Goal: Transaction & Acquisition: Book appointment/travel/reservation

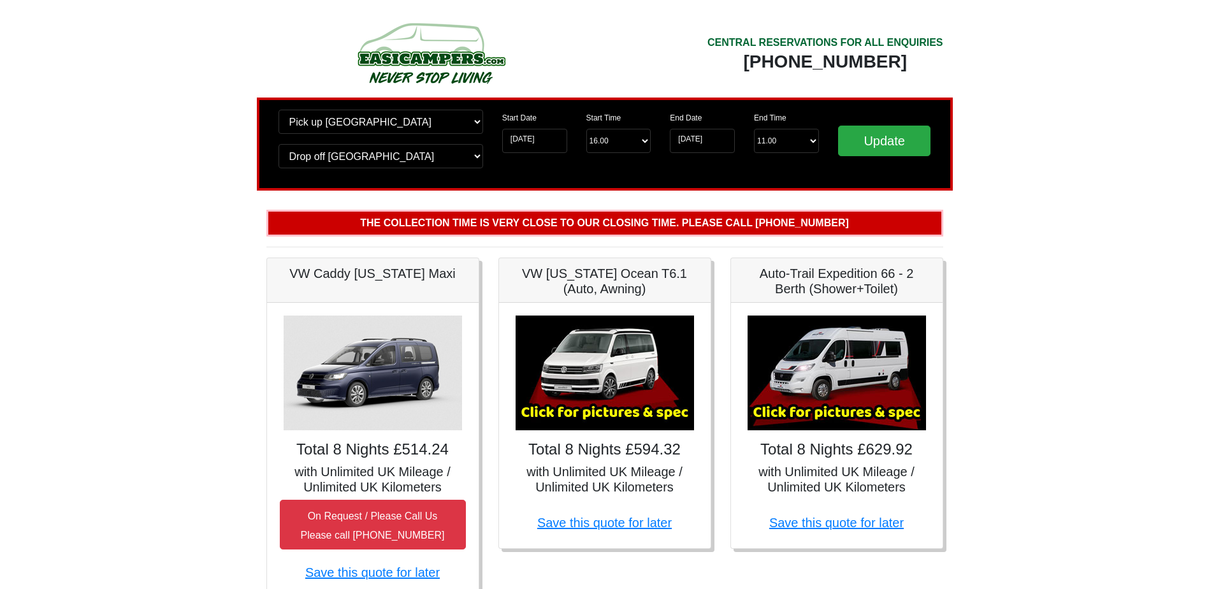
drag, startPoint x: 861, startPoint y: 29, endPoint x: 868, endPoint y: 32, distance: 8.0
click at [866, 31] on div "CENTRAL RESERVATIONS FOR ALL ENQUIRIES 00 44 ( 0 ) 1942 778899" at bounding box center [779, 58] width 348 height 80
click at [875, 39] on div "CENTRAL RESERVATIONS FOR ALL ENQUIRIES" at bounding box center [825, 42] width 236 height 15
click at [936, 53] on div "[PHONE_NUMBER]" at bounding box center [825, 61] width 236 height 23
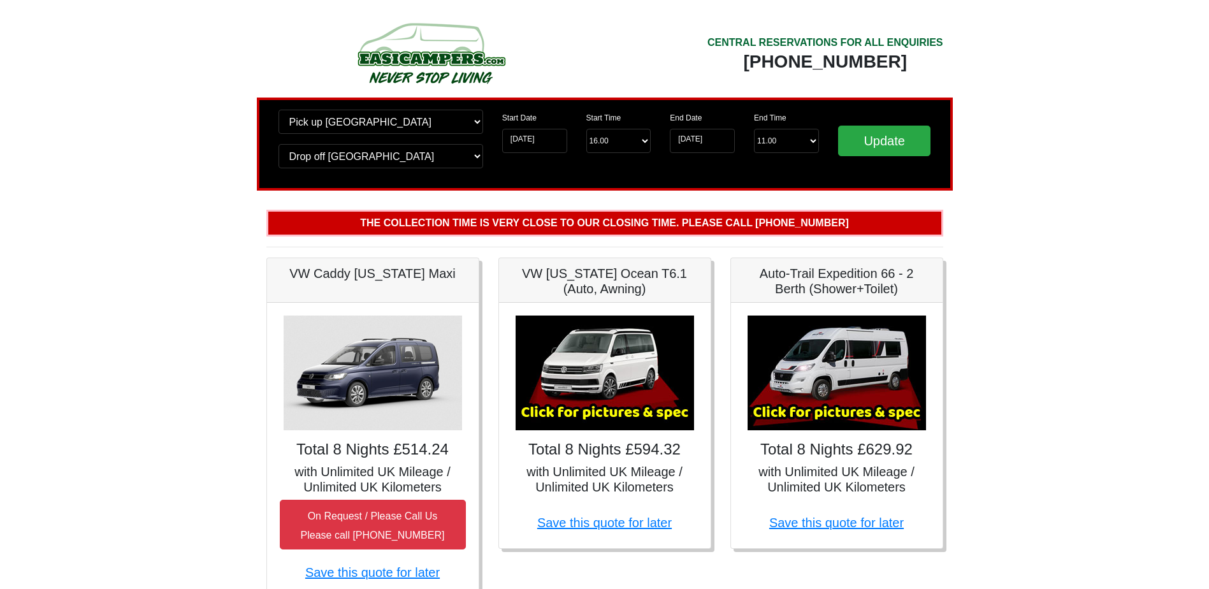
drag, startPoint x: 959, startPoint y: 62, endPoint x: 686, endPoint y: 37, distance: 273.8
drag, startPoint x: 686, startPoint y: 37, endPoint x: 766, endPoint y: 45, distance: 80.7
click at [735, 37] on div "CENTRAL RESERVATIONS FOR ALL ENQUIRIES" at bounding box center [825, 42] width 236 height 15
click at [843, 54] on div "[PHONE_NUMBER]" at bounding box center [825, 61] width 236 height 23
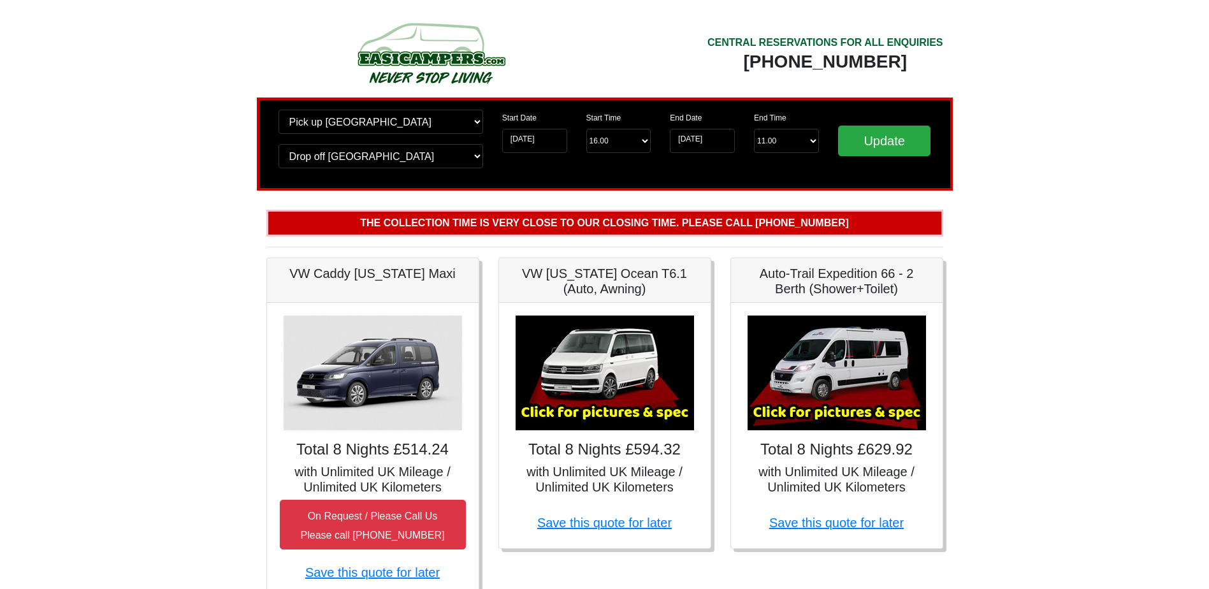
click at [843, 54] on div "[PHONE_NUMBER]" at bounding box center [825, 61] width 236 height 23
drag, startPoint x: 843, startPoint y: 54, endPoint x: 1052, endPoint y: 173, distance: 240.9
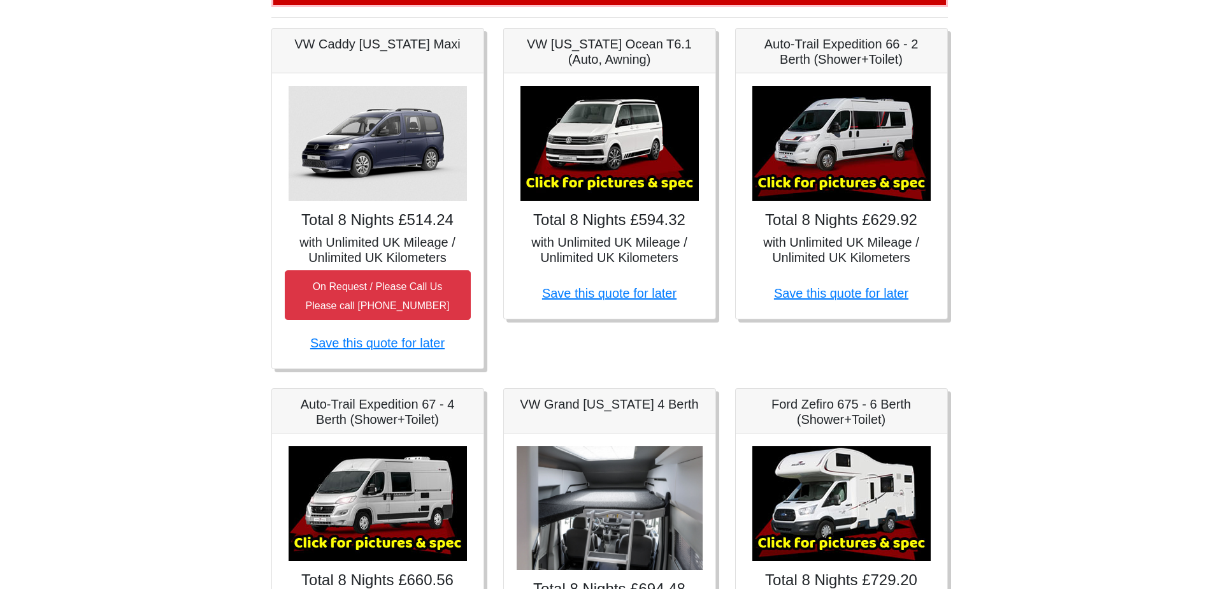
scroll to position [255, 0]
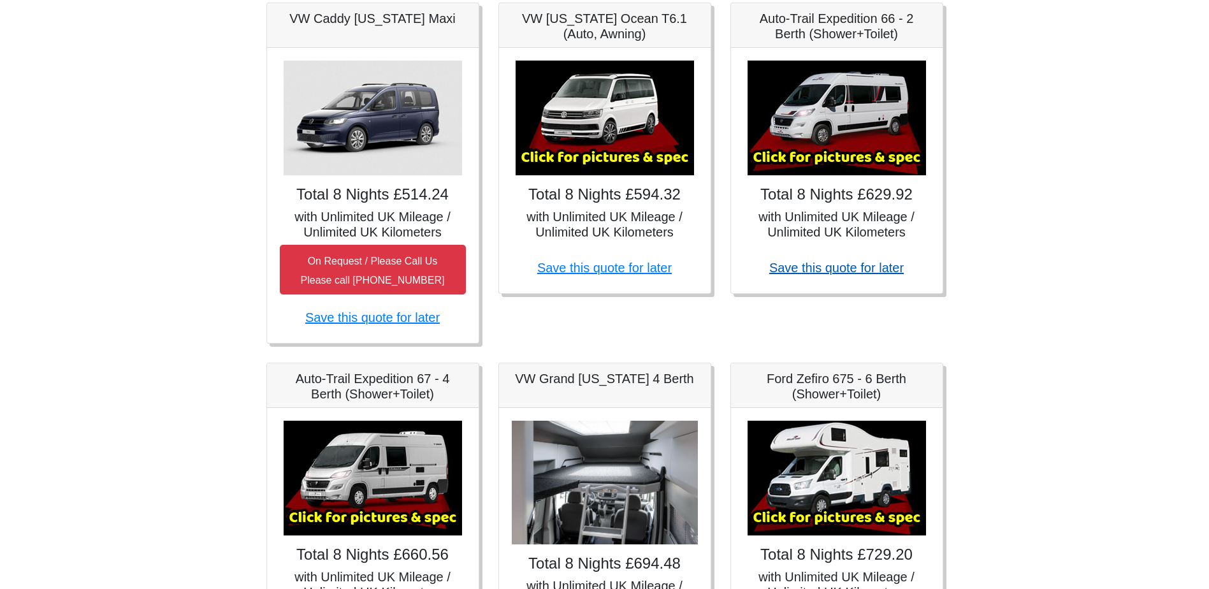
click at [848, 269] on link "Save this quote for later" at bounding box center [836, 268] width 134 height 14
click at [981, 203] on body "CENTRAL RESERVATIONS FOR ALL ENQUIRIES 00 44 ( 0 ) 1942 778899 Easicampers Book…" at bounding box center [604, 433] width 1209 height 1377
click at [872, 200] on h4 "Total 8 Nights £629.92" at bounding box center [837, 194] width 186 height 18
click at [871, 213] on h5 "with Unlimited UK Mileage / Unlimited UK Kilometers" at bounding box center [837, 224] width 186 height 31
click at [873, 150] on img at bounding box center [836, 118] width 178 height 115
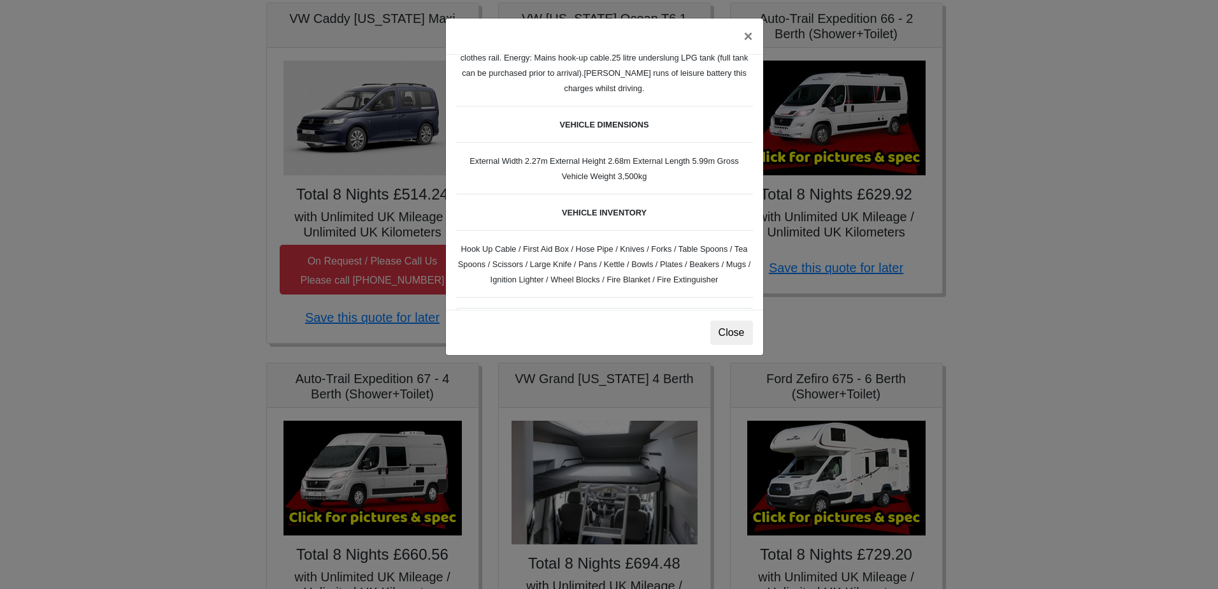
scroll to position [382, 0]
drag, startPoint x: 642, startPoint y: 178, endPoint x: 463, endPoint y: 156, distance: 180.3
click at [463, 156] on div "Fiat Toleno L 2 Spec TECHNICAL DATA Engine: Fiat Ducato 115bhp, 2 litre Diesel …" at bounding box center [604, 182] width 317 height 255
drag, startPoint x: 463, startPoint y: 156, endPoint x: 629, endPoint y: 159, distance: 165.7
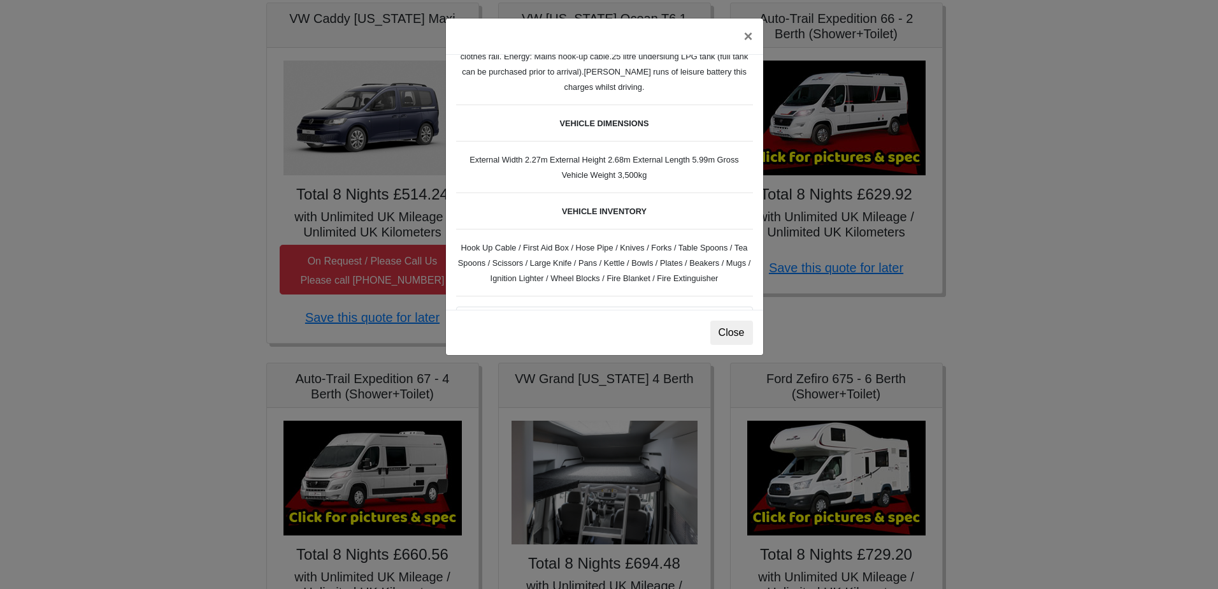
click at [681, 174] on div "Fiat Toleno L 2 Spec TECHNICAL DATA Engine: Fiat Ducato 115bhp, 2 litre Diesel …" at bounding box center [604, 182] width 317 height 255
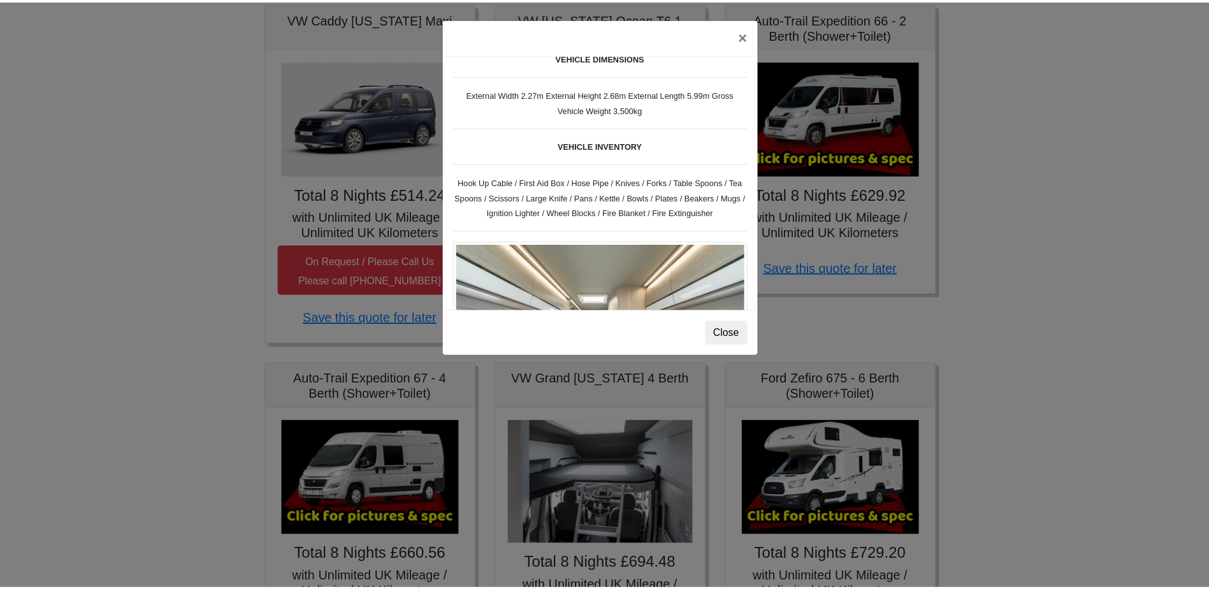
scroll to position [0, 0]
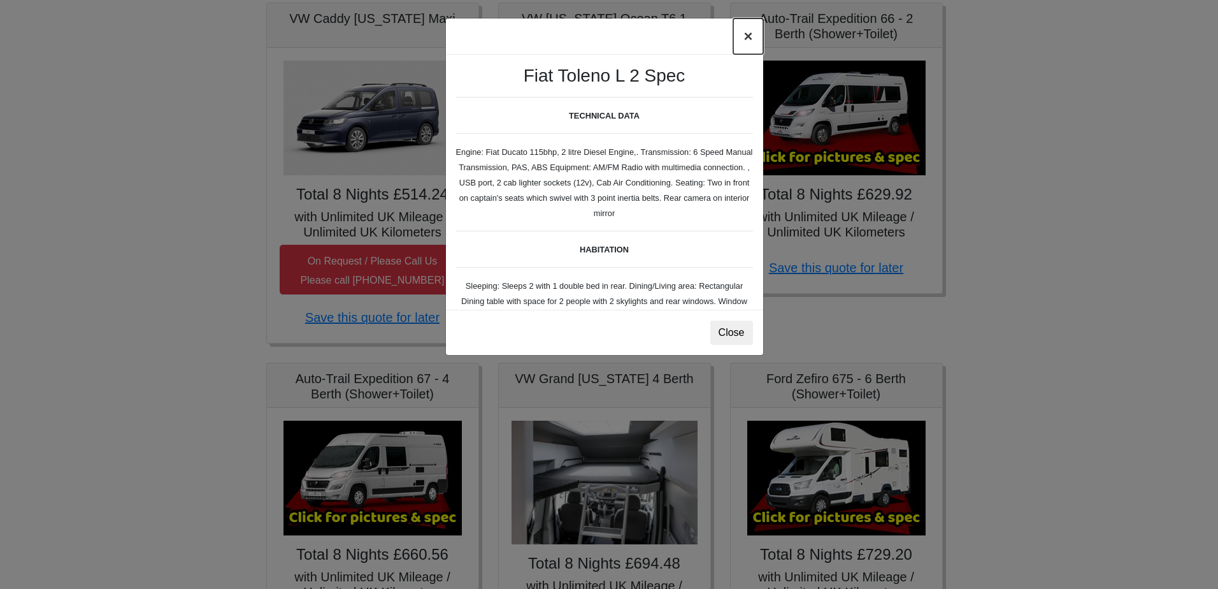
click at [738, 38] on button "×" at bounding box center [747, 36] width 29 height 36
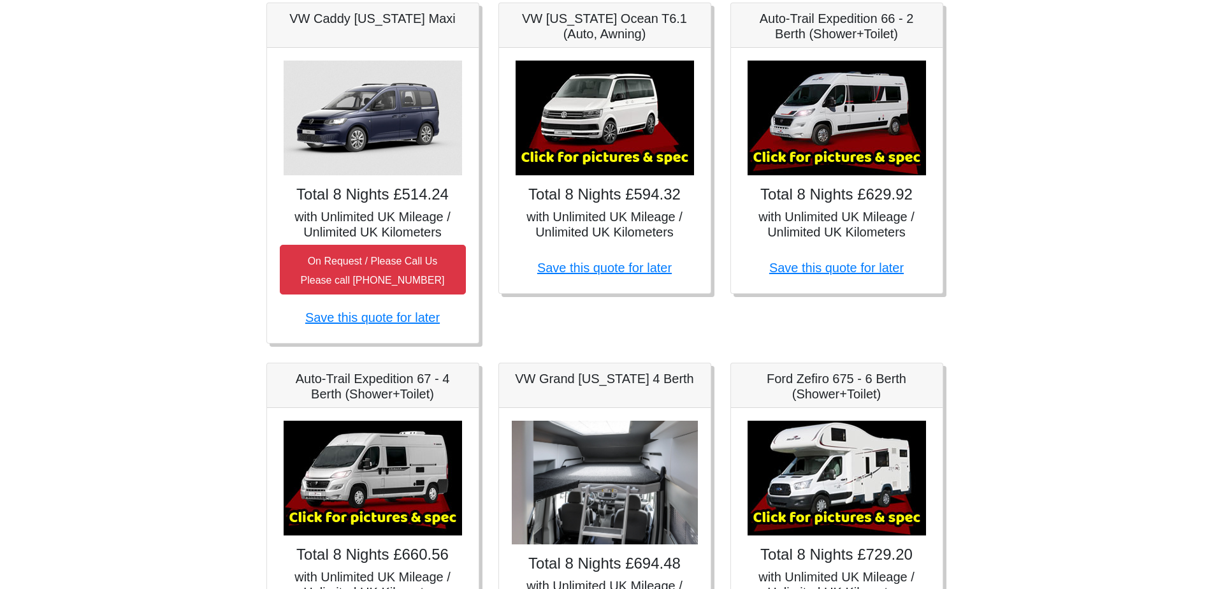
click at [985, 134] on body "CENTRAL RESERVATIONS FOR ALL ENQUIRIES 00 44 ( 0 ) 1942 778899 Easicampers Book…" at bounding box center [604, 433] width 1209 height 1377
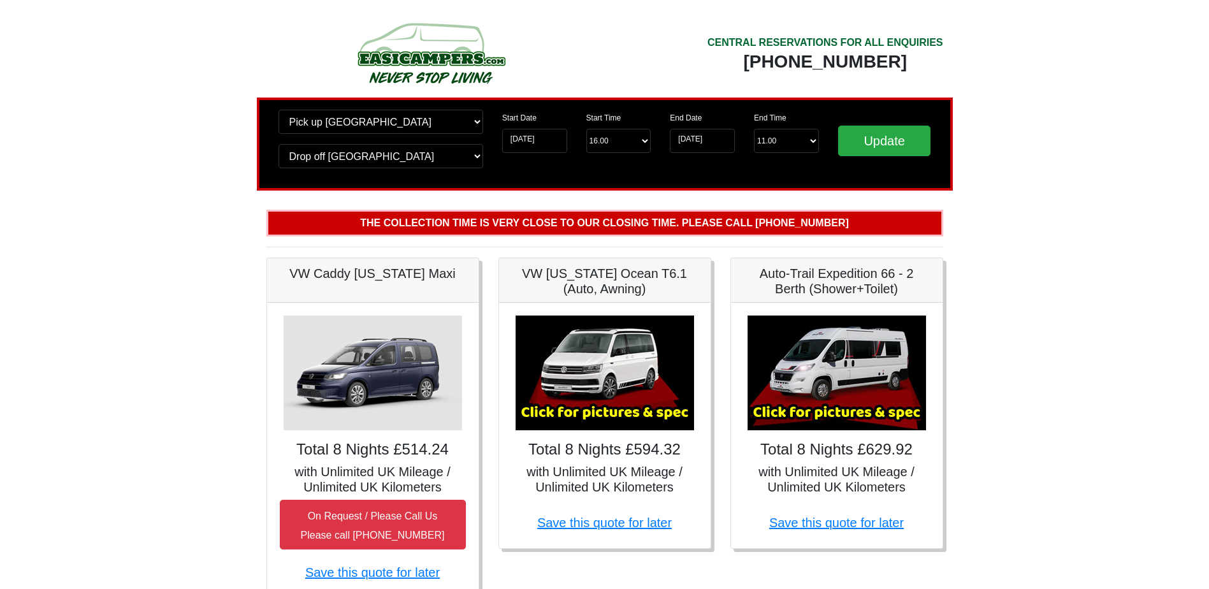
click at [814, 294] on h5 "Auto-Trail Expedition 66 - 2 Berth (Shower+Toilet)" at bounding box center [837, 281] width 186 height 31
click at [833, 369] on img at bounding box center [836, 372] width 178 height 115
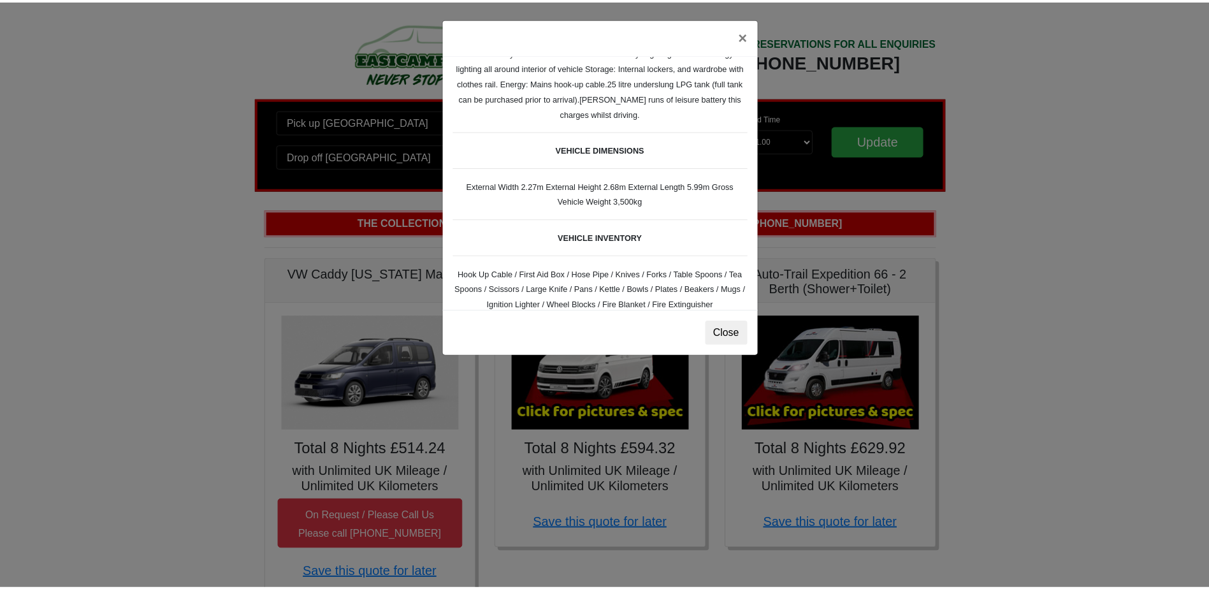
scroll to position [382, 0]
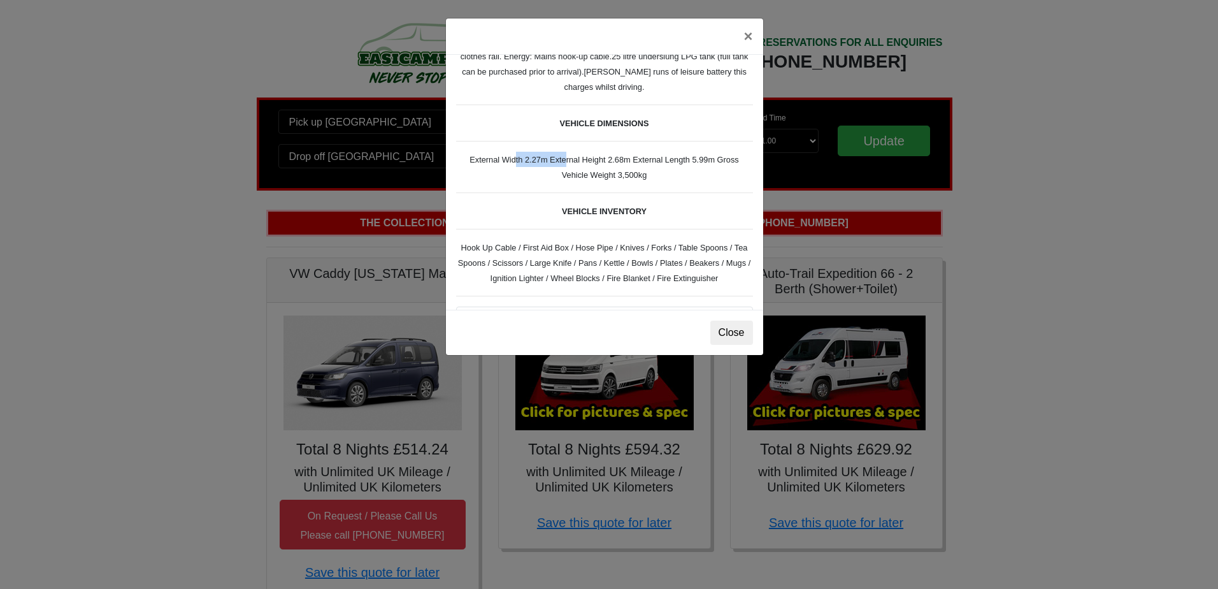
drag, startPoint x: 505, startPoint y: 159, endPoint x: 554, endPoint y: 155, distance: 49.2
drag, startPoint x: 554, startPoint y: 155, endPoint x: 581, endPoint y: 178, distance: 34.8
drag, startPoint x: 593, startPoint y: 161, endPoint x: 631, endPoint y: 159, distance: 37.6
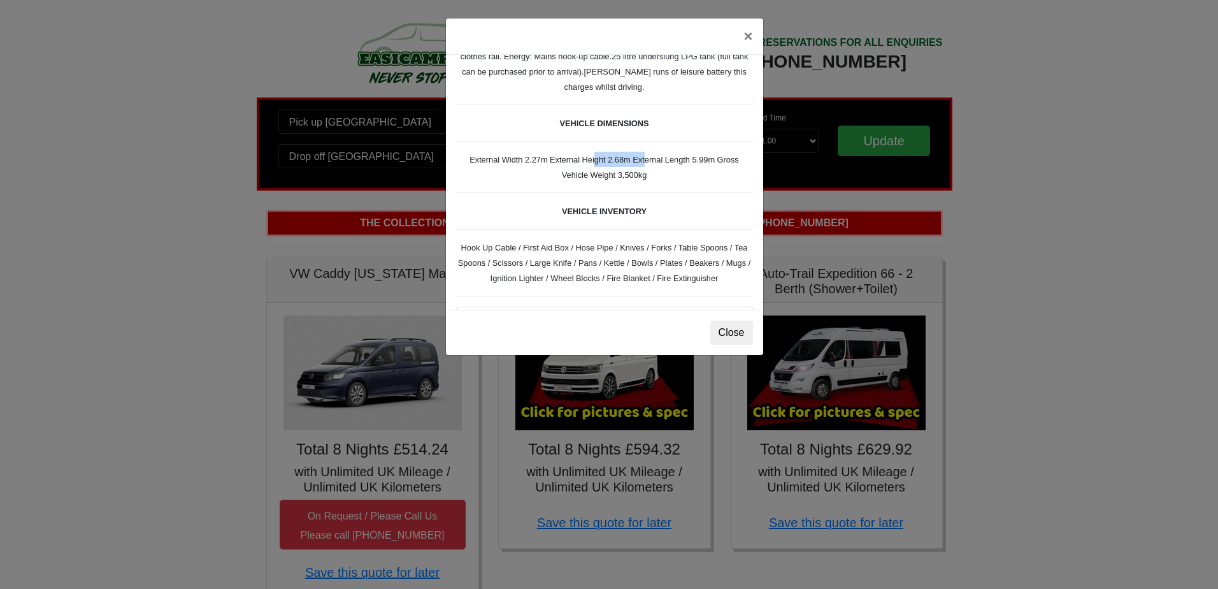
drag, startPoint x: 631, startPoint y: 159, endPoint x: 652, endPoint y: 181, distance: 30.6
click at [652, 181] on div "Fiat Toleno L 2 Spec TECHNICAL DATA Engine: Fiat Ducato 115bhp, 2 litre Diesel …" at bounding box center [604, 182] width 317 height 255
drag, startPoint x: 686, startPoint y: 160, endPoint x: 748, endPoint y: 159, distance: 61.8
click at [748, 159] on div "Fiat Toleno L 2 Spec TECHNICAL DATA Engine: Fiat Ducato 115bhp, 2 litre Diesel …" at bounding box center [604, 182] width 317 height 255
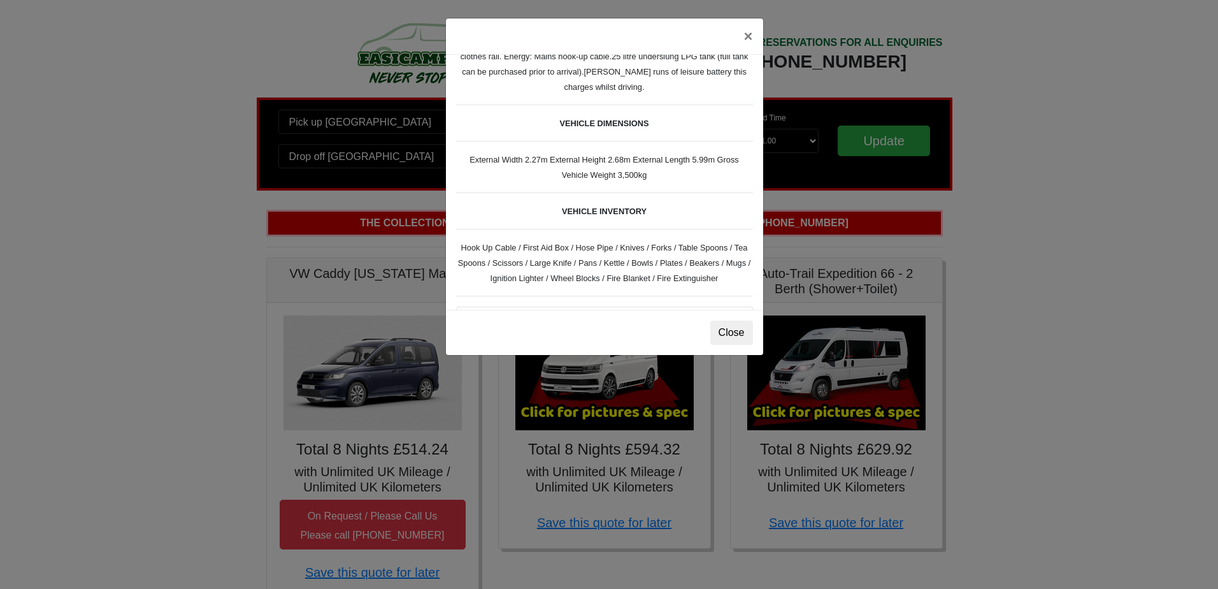
drag, startPoint x: 748, startPoint y: 159, endPoint x: 708, endPoint y: 191, distance: 51.2
click at [708, 194] on div "Fiat Toleno L 2 Spec TECHNICAL DATA Engine: Fiat Ducato 115bhp, 2 litre Diesel …" at bounding box center [604, 182] width 317 height 255
click at [740, 35] on button "×" at bounding box center [747, 36] width 29 height 36
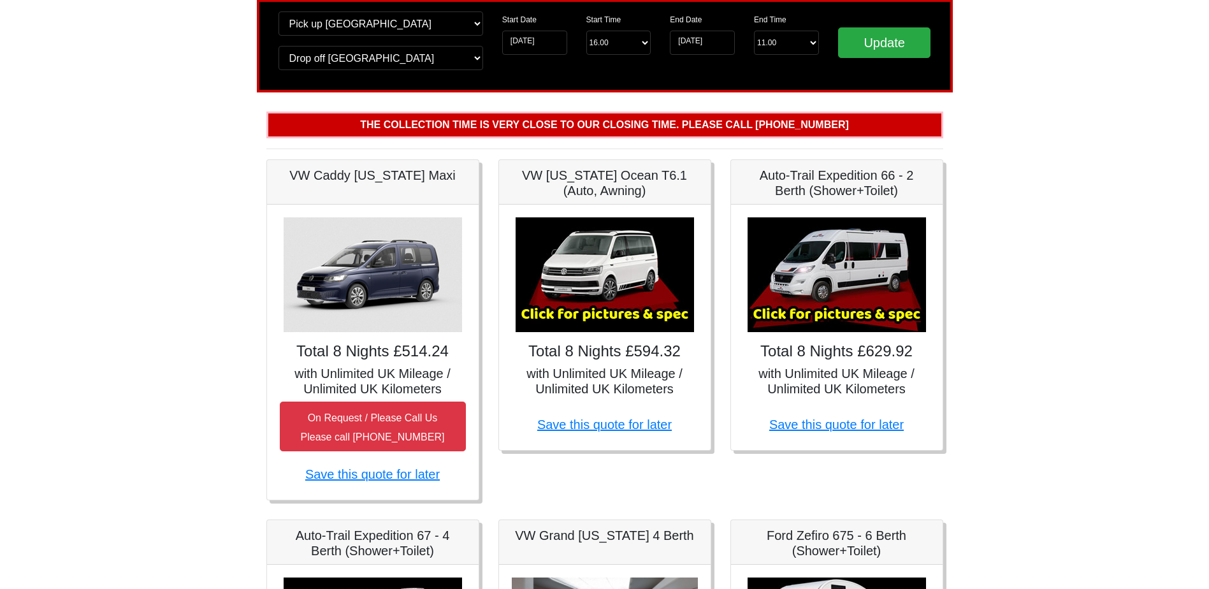
scroll to position [0, 0]
